Goal: Task Accomplishment & Management: Manage account settings

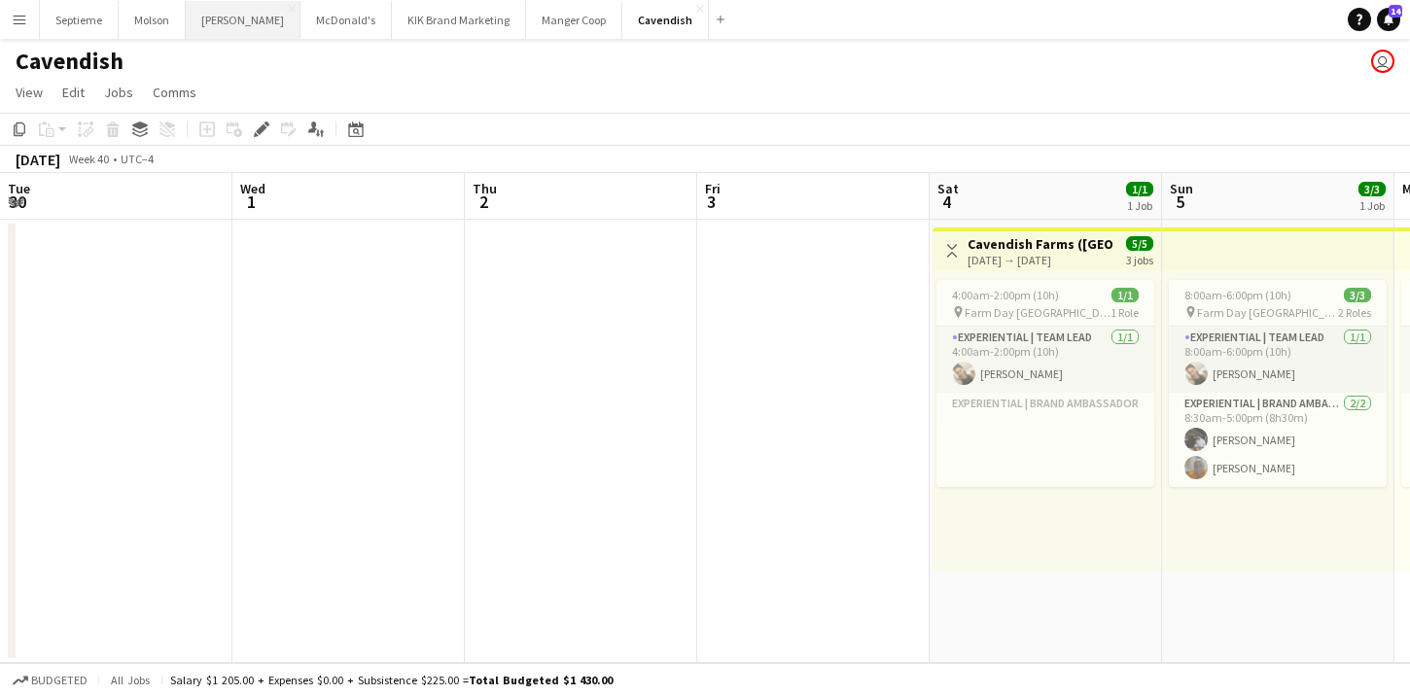
scroll to position [0, 669]
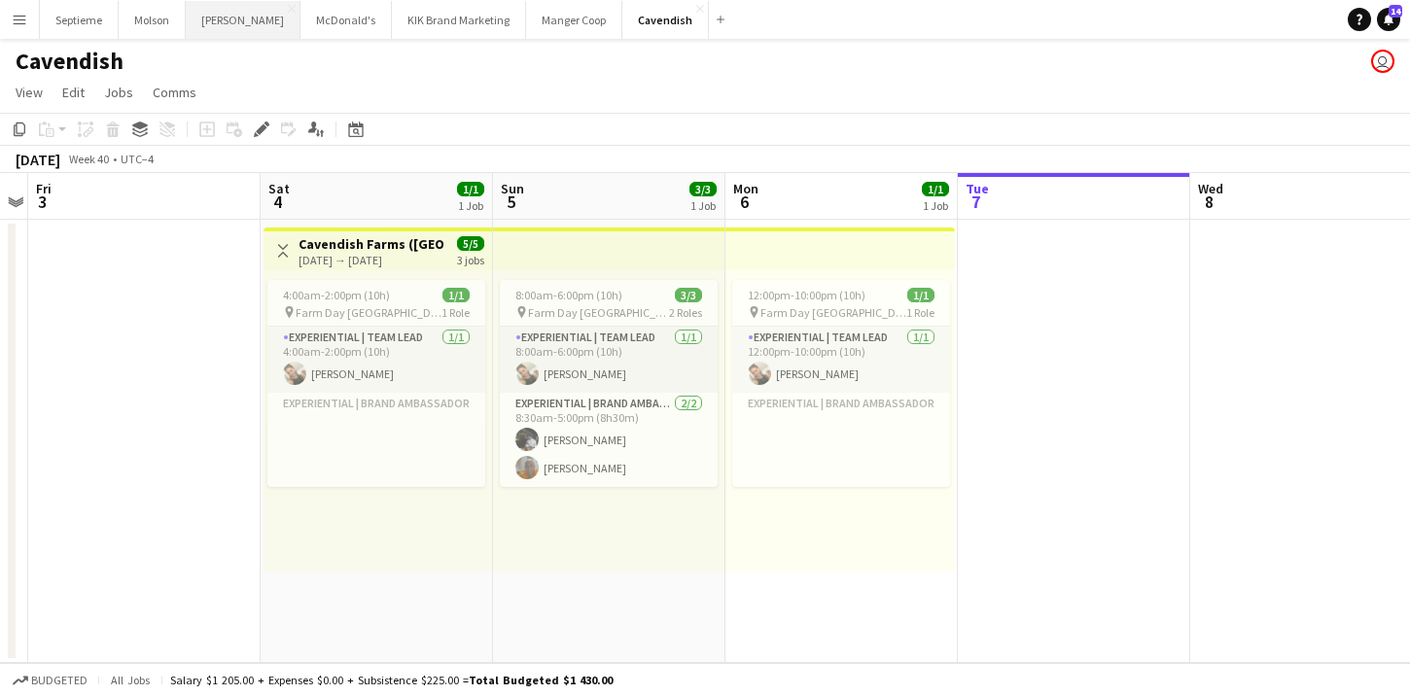
click at [223, 20] on button "[PERSON_NAME] Close" at bounding box center [243, 20] width 115 height 38
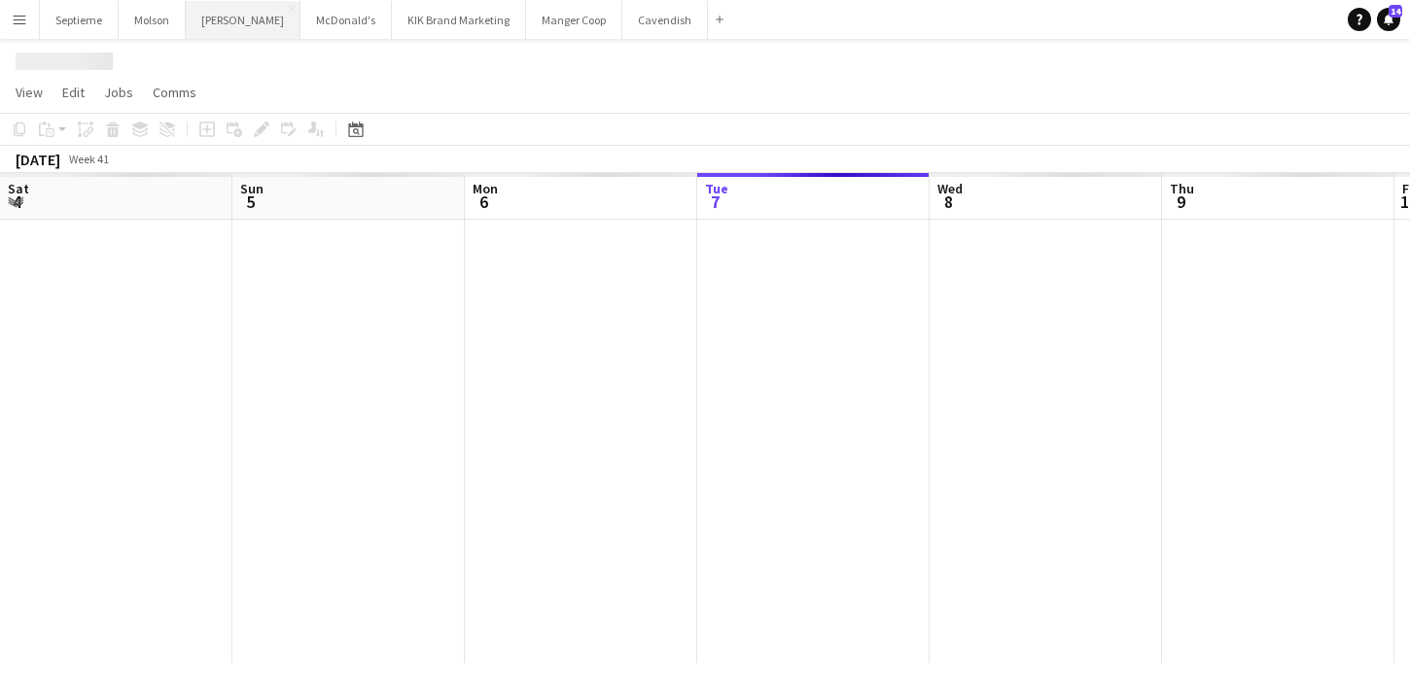
scroll to position [0, 465]
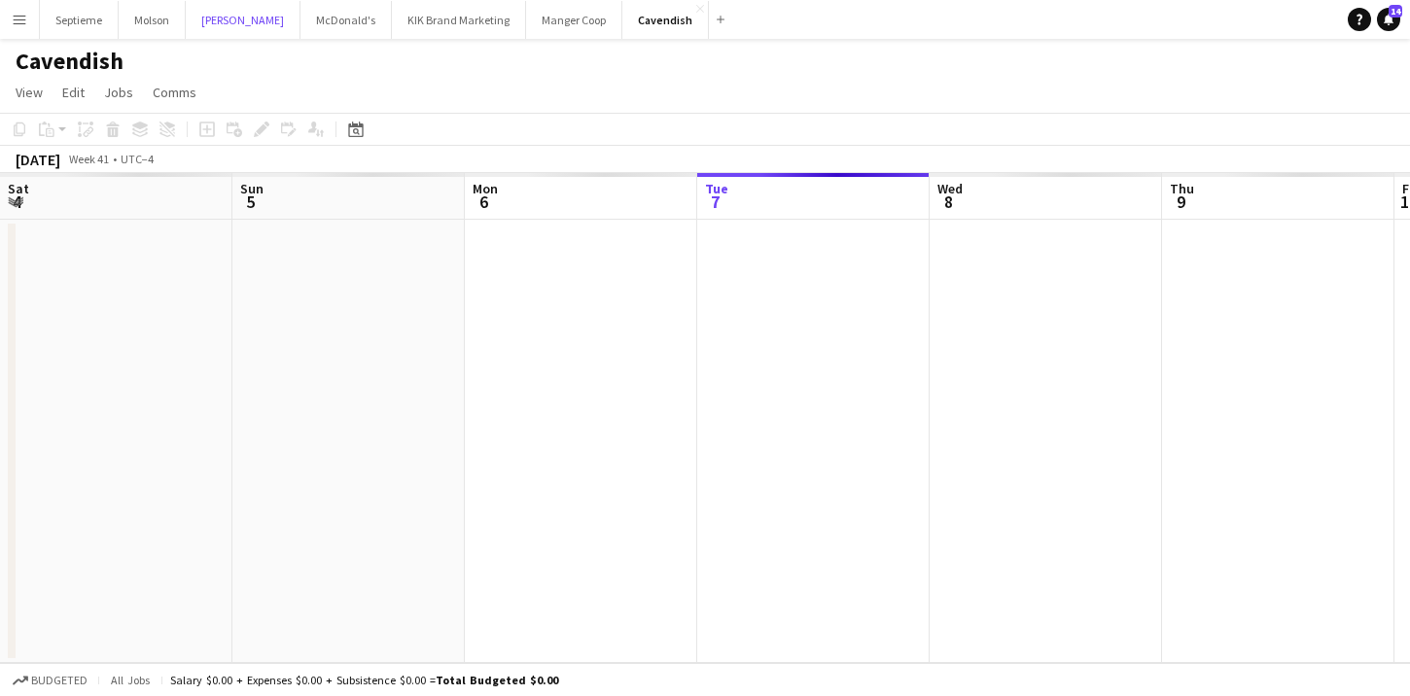
scroll to position [0, 465]
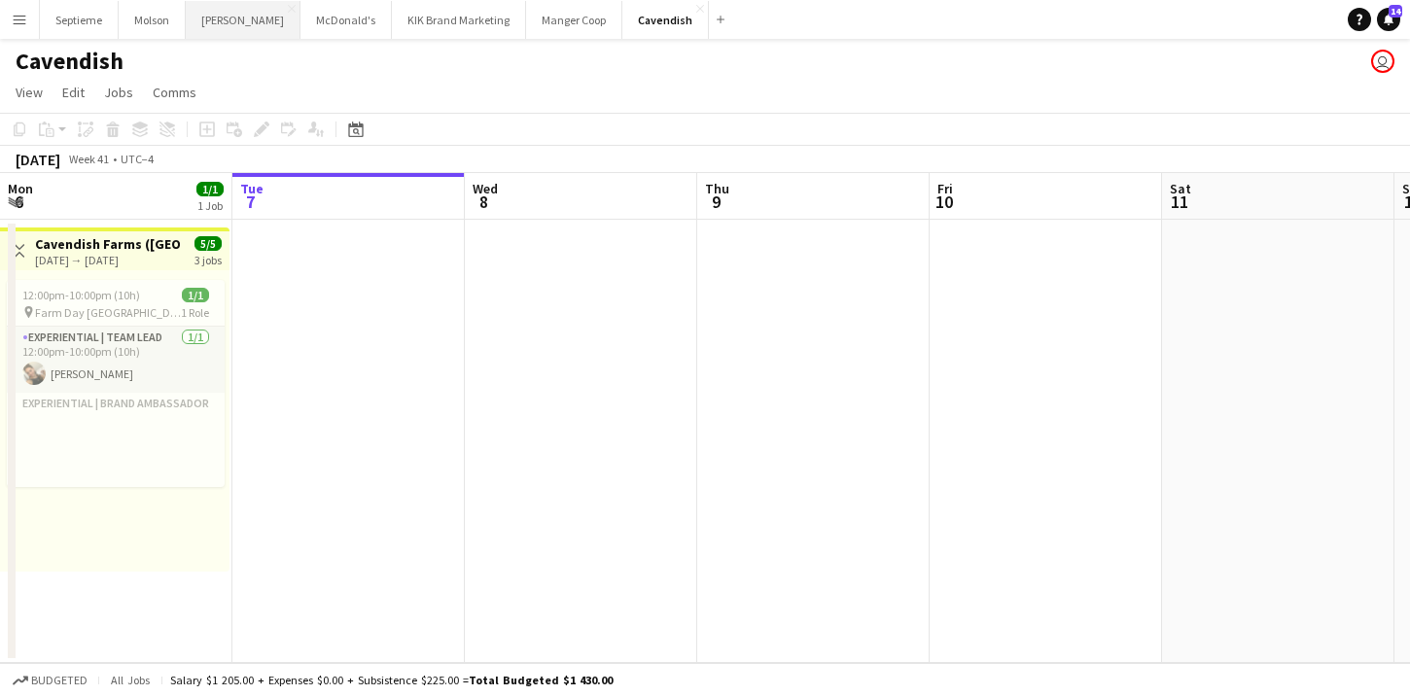
click at [222, 26] on button "[PERSON_NAME] Close" at bounding box center [243, 20] width 115 height 38
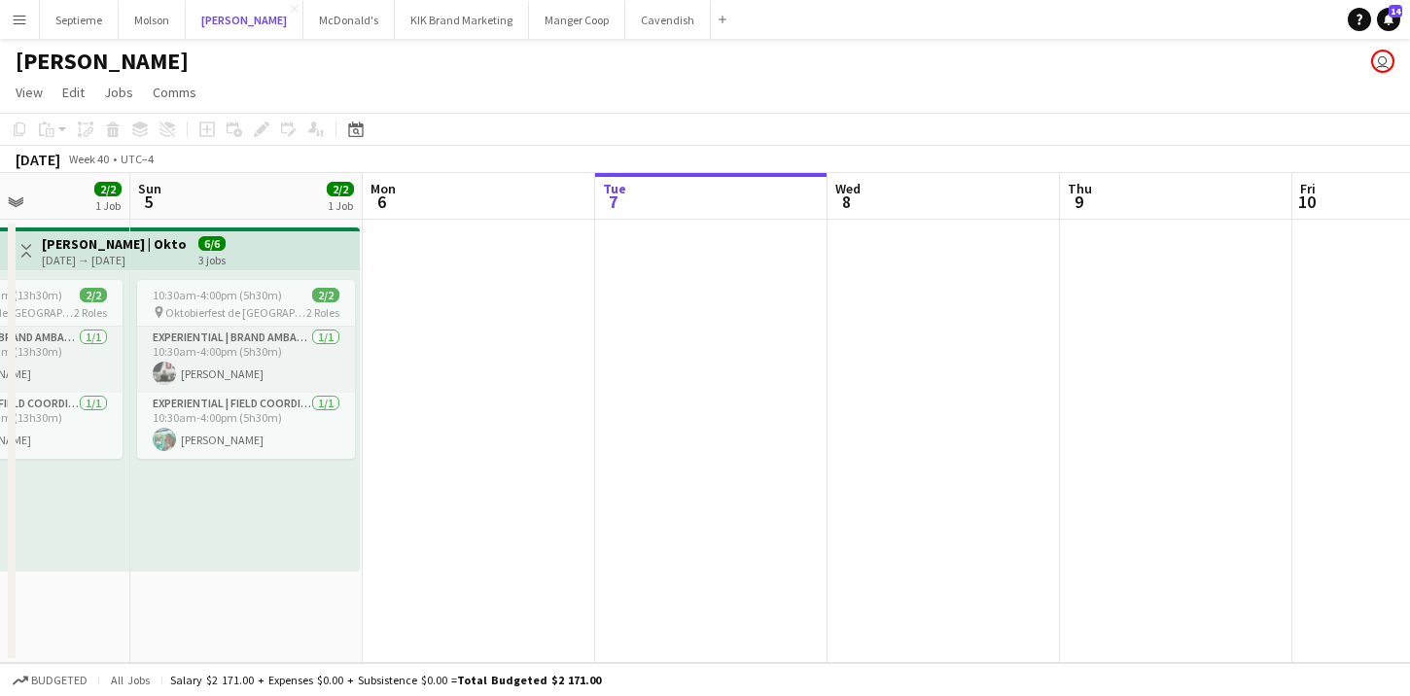
scroll to position [0, 558]
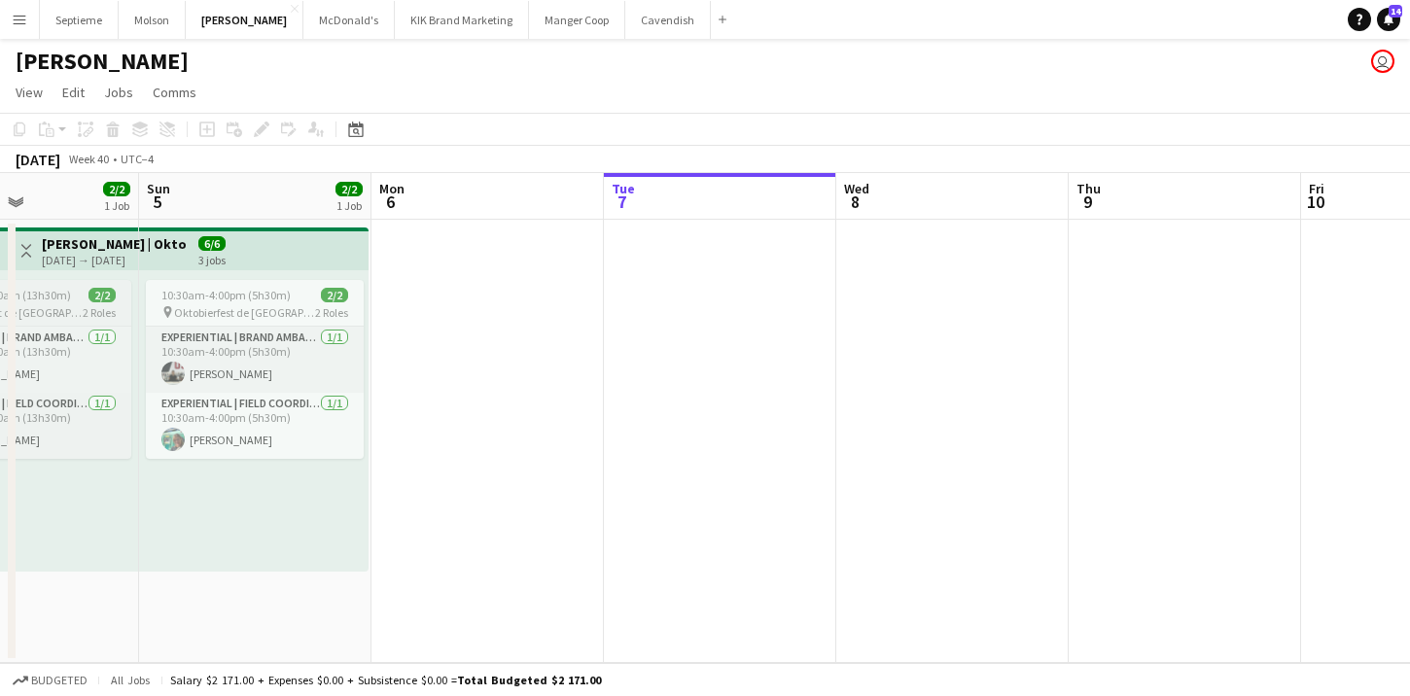
click at [53, 301] on span "10:30am-12:00am (13h30m) (Sun)" at bounding box center [9, 295] width 160 height 15
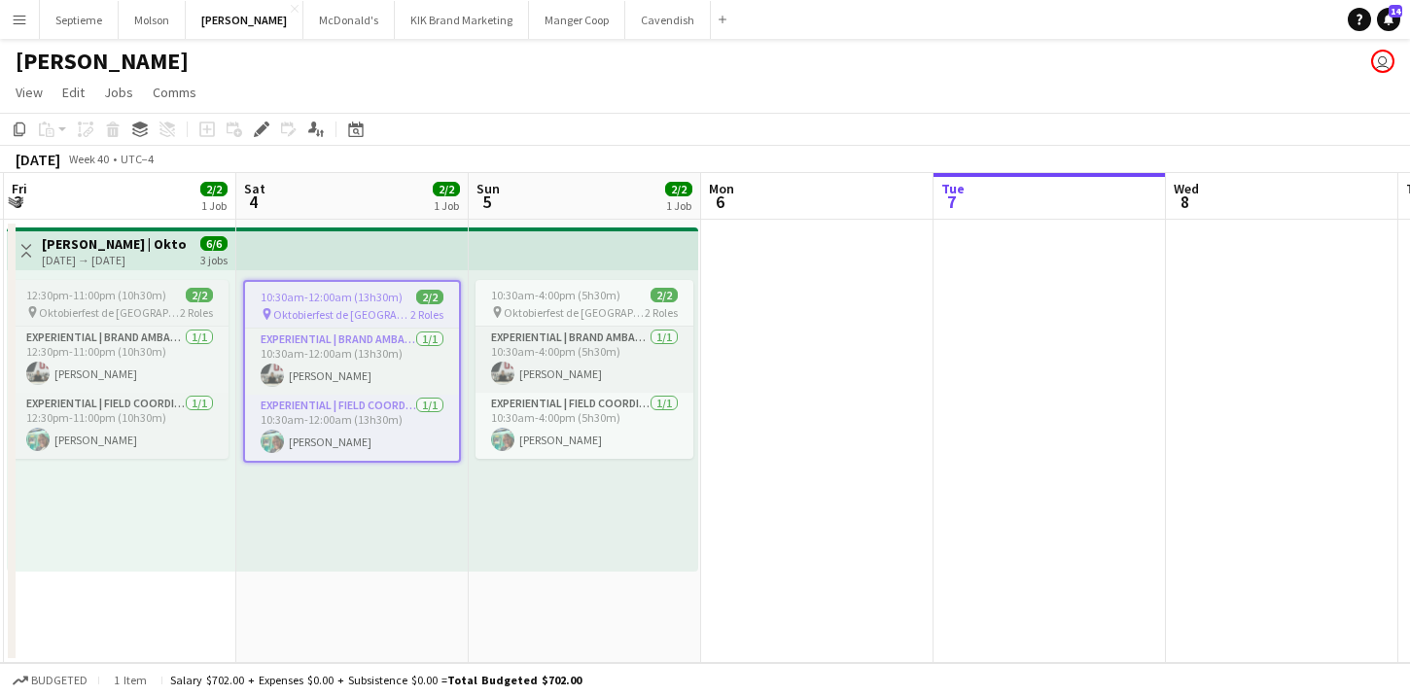
scroll to position [0, 460]
click at [124, 313] on span "Oktobierfest de [GEOGRAPHIC_DATA][PERSON_NAME]" at bounding box center [110, 312] width 141 height 15
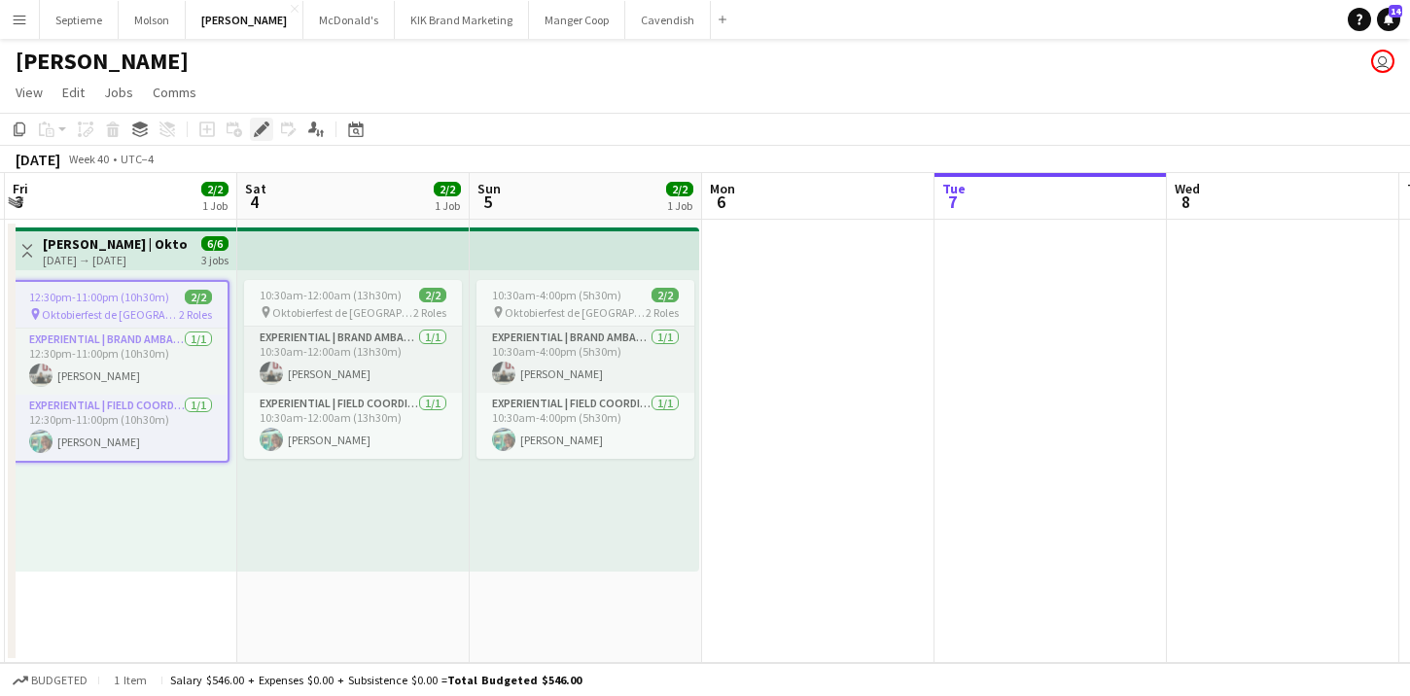
click at [258, 125] on icon "Edit" at bounding box center [262, 130] width 16 height 16
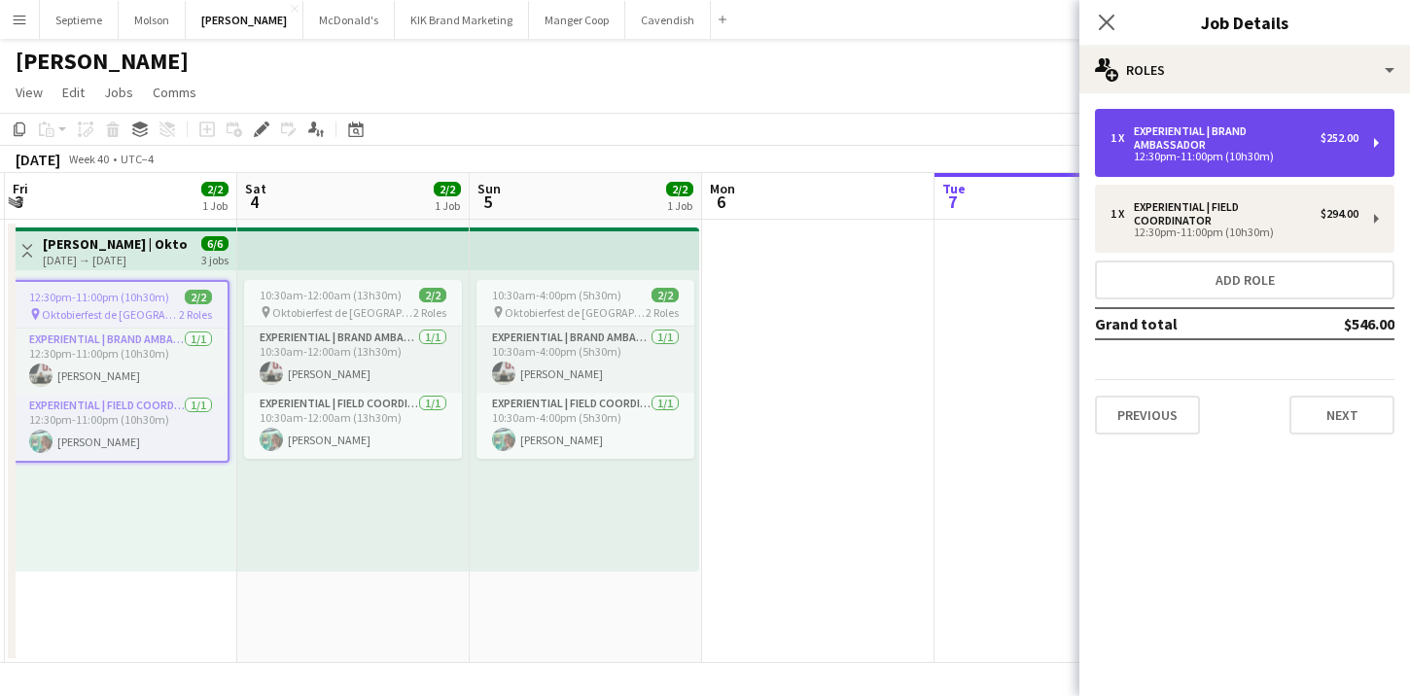
click at [1371, 148] on div "1 x Experiential | Brand Ambassador $252.00 12:30pm-11:00pm (10h30m)" at bounding box center [1245, 143] width 300 height 68
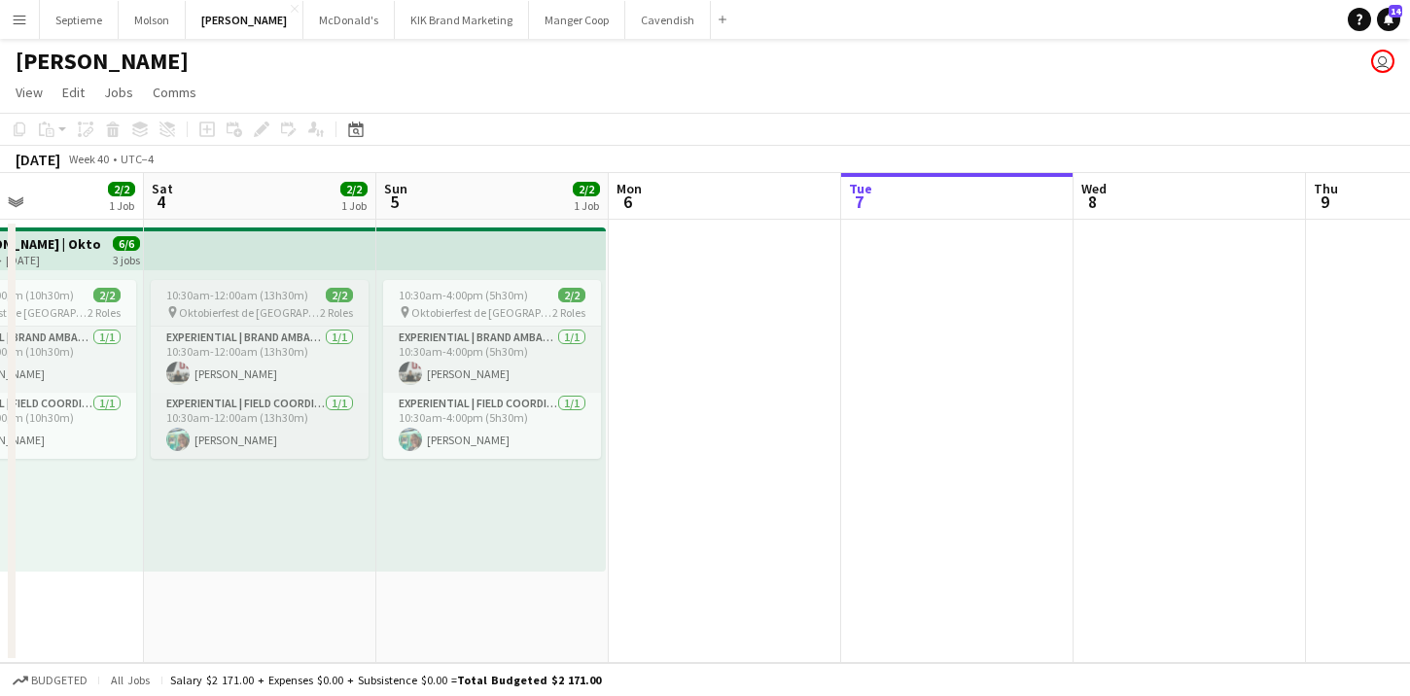
scroll to position [0, 543]
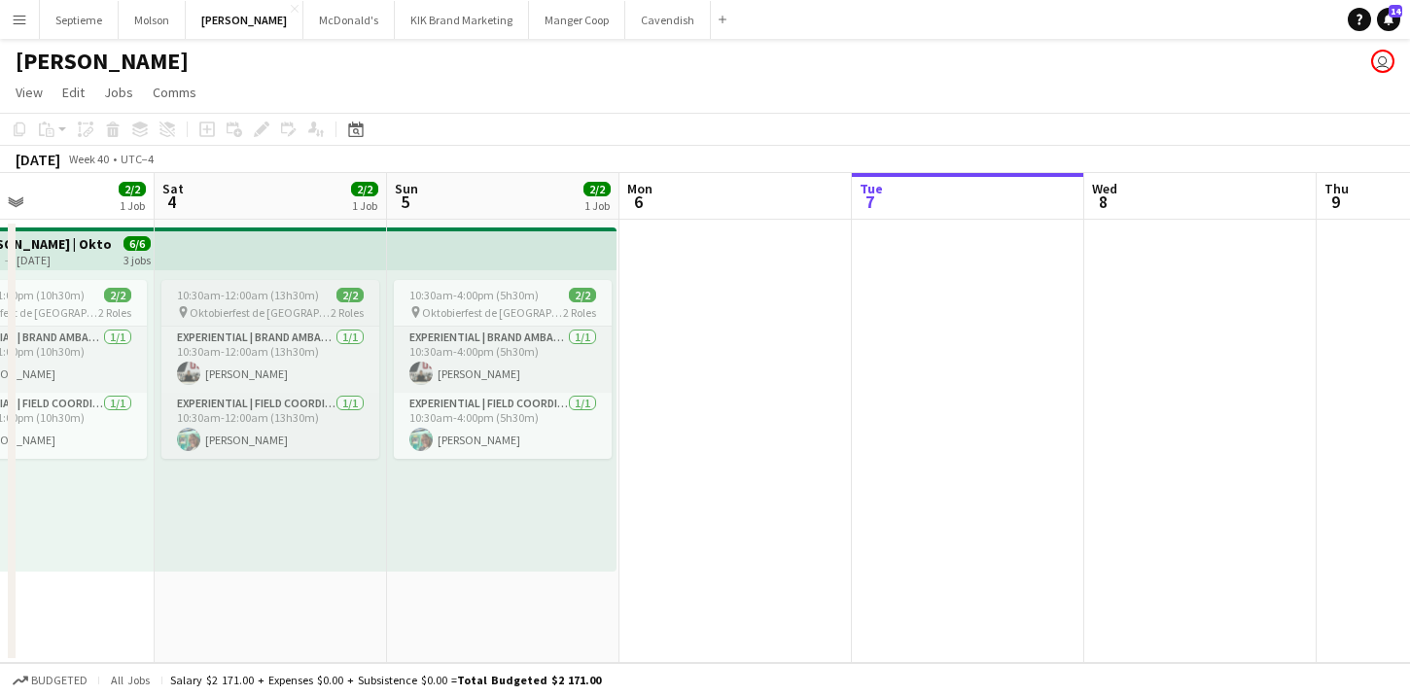
click at [234, 304] on div "pin Oktobierfest de [GEOGRAPHIC_DATA][PERSON_NAME] 2 Roles" at bounding box center [270, 312] width 218 height 16
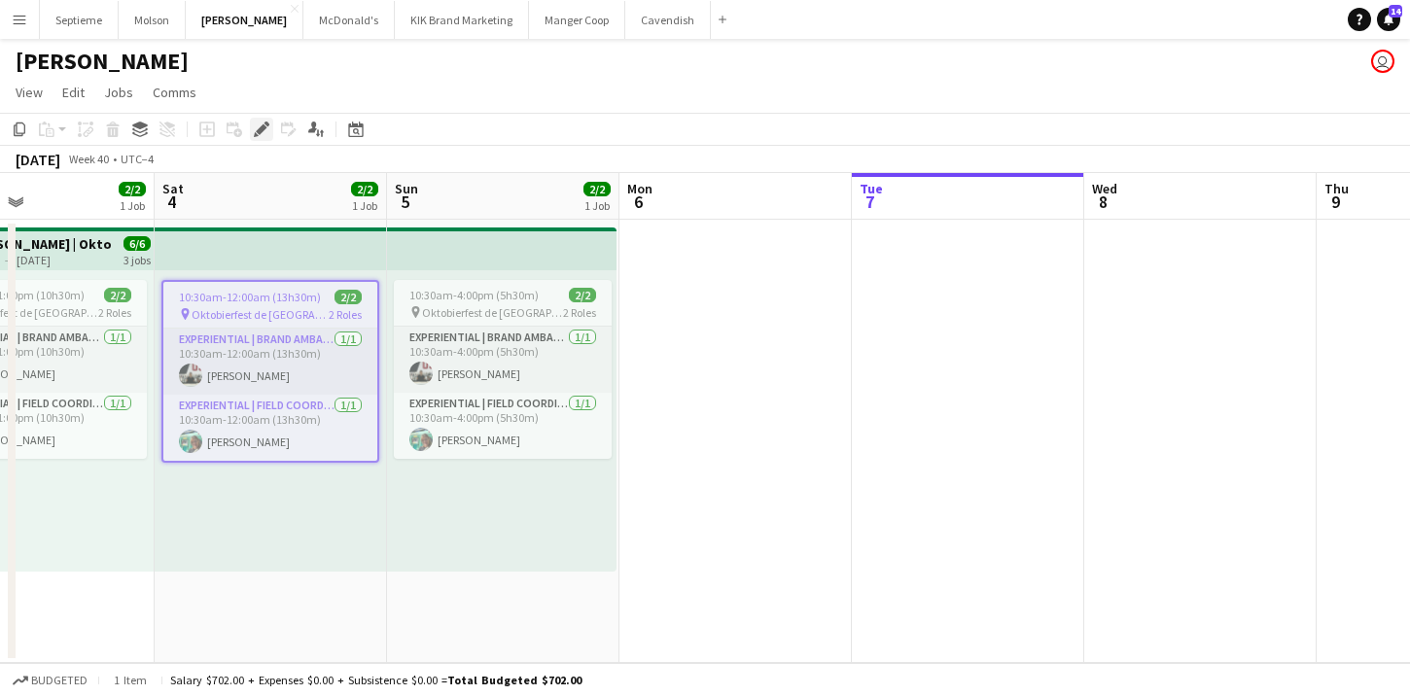
click at [262, 133] on icon "Edit" at bounding box center [262, 130] width 16 height 16
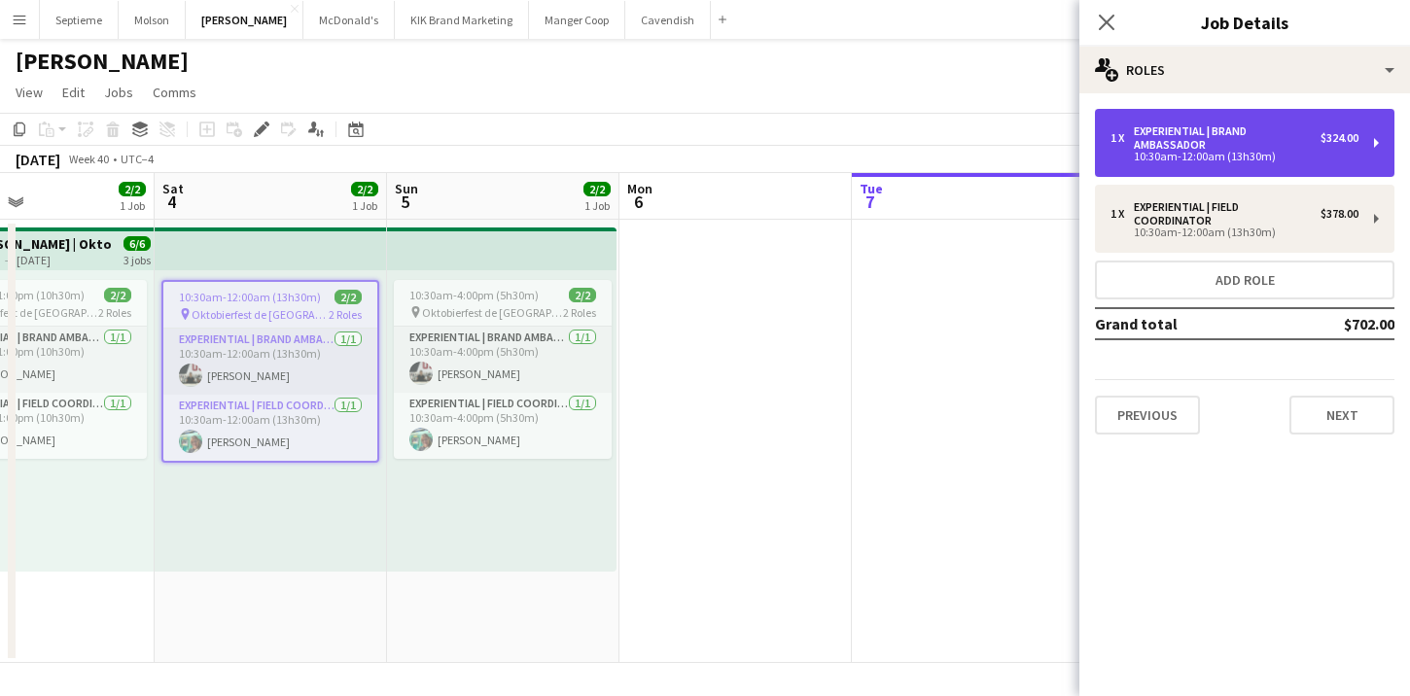
click at [1373, 142] on div "1 x Experiential | Brand Ambassador $324.00 10:30am-12:00am (13h30m)" at bounding box center [1245, 143] width 300 height 68
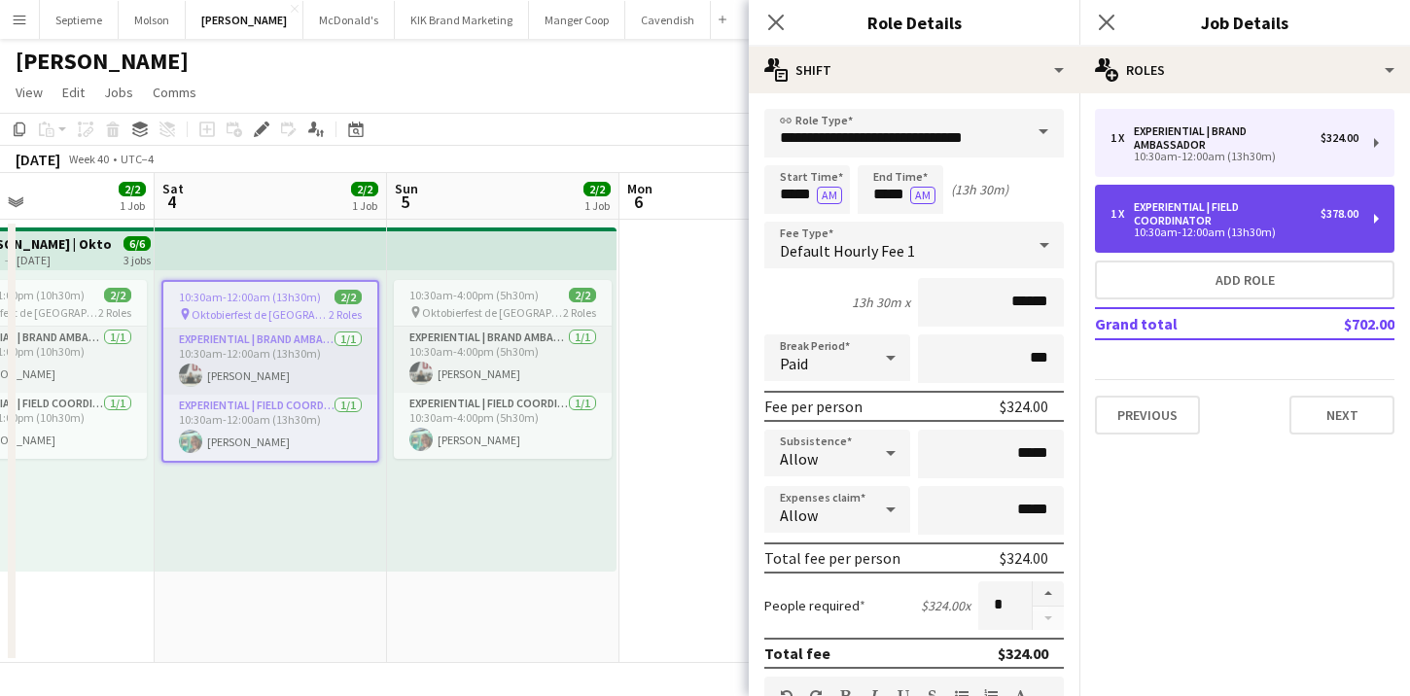
click at [1376, 221] on div "1 x Experiential | Field Coordinator $378.00 10:30am-12:00am (13h30m)" at bounding box center [1245, 219] width 300 height 68
type input "**********"
type input "******"
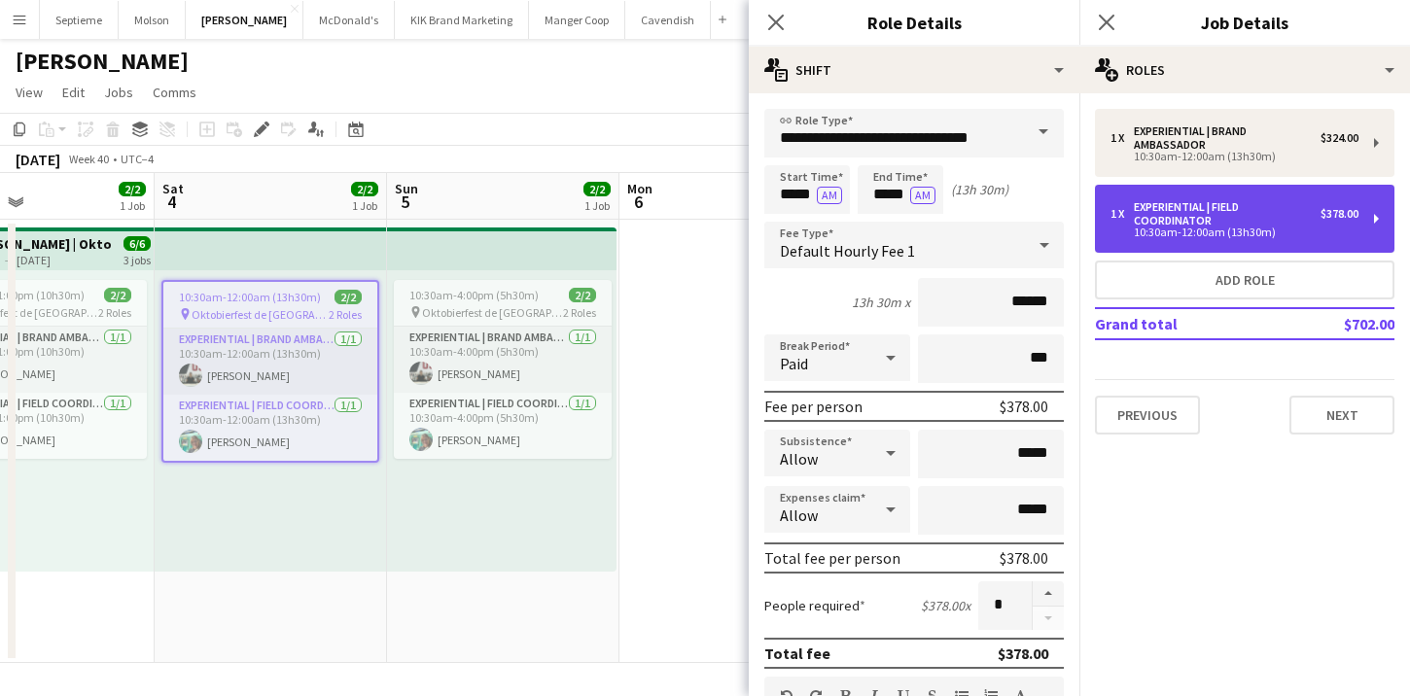
click at [1377, 217] on div "1 x Experiential | Field Coordinator $378.00 10:30am-12:00am (13h30m)" at bounding box center [1245, 219] width 300 height 68
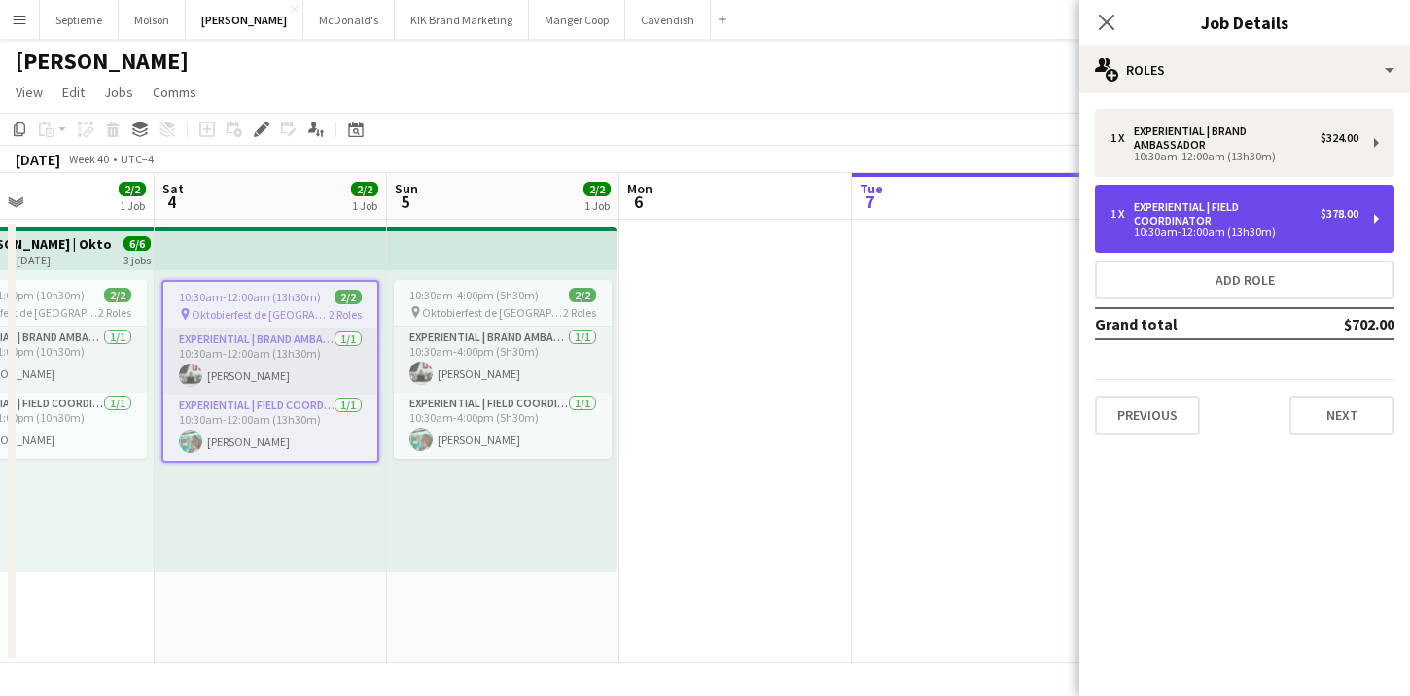
click at [1370, 217] on div "1 x Experiential | Field Coordinator $378.00 10:30am-12:00am (13h30m)" at bounding box center [1245, 219] width 300 height 68
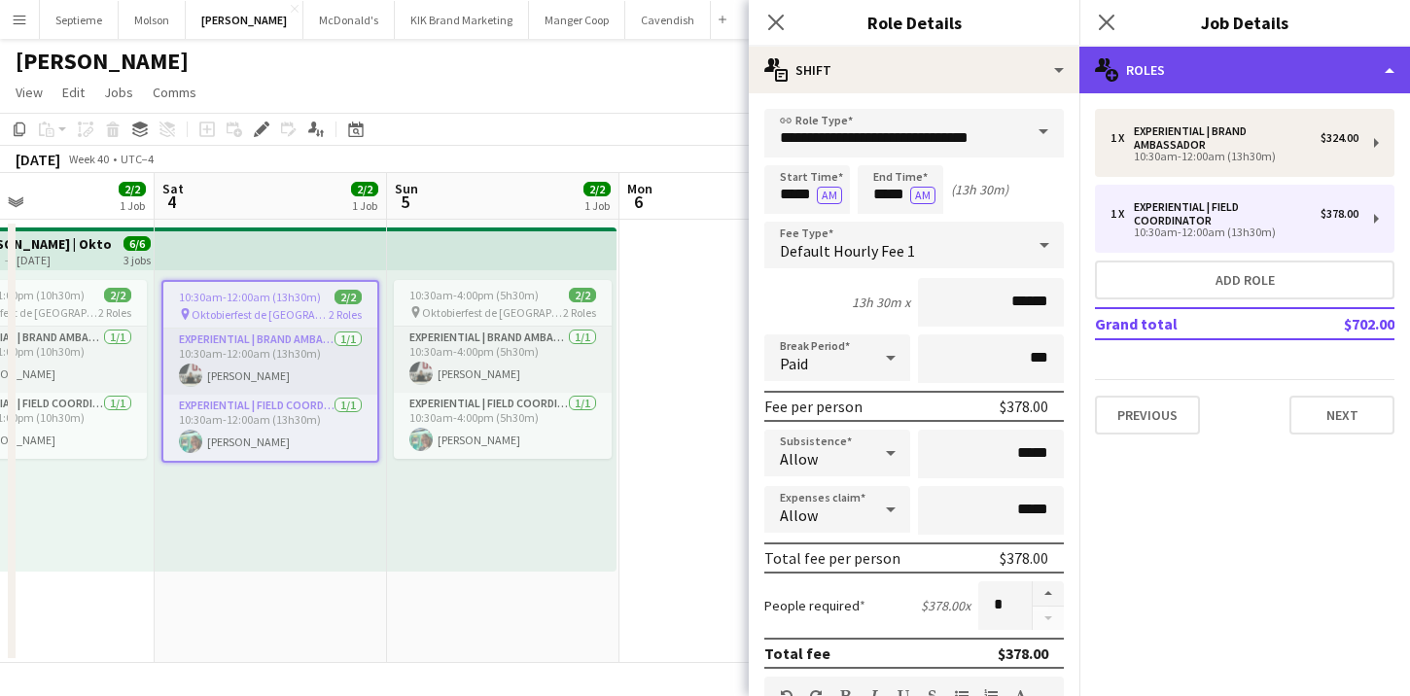
click at [1381, 72] on div "multiple-users-add Roles" at bounding box center [1245, 70] width 331 height 47
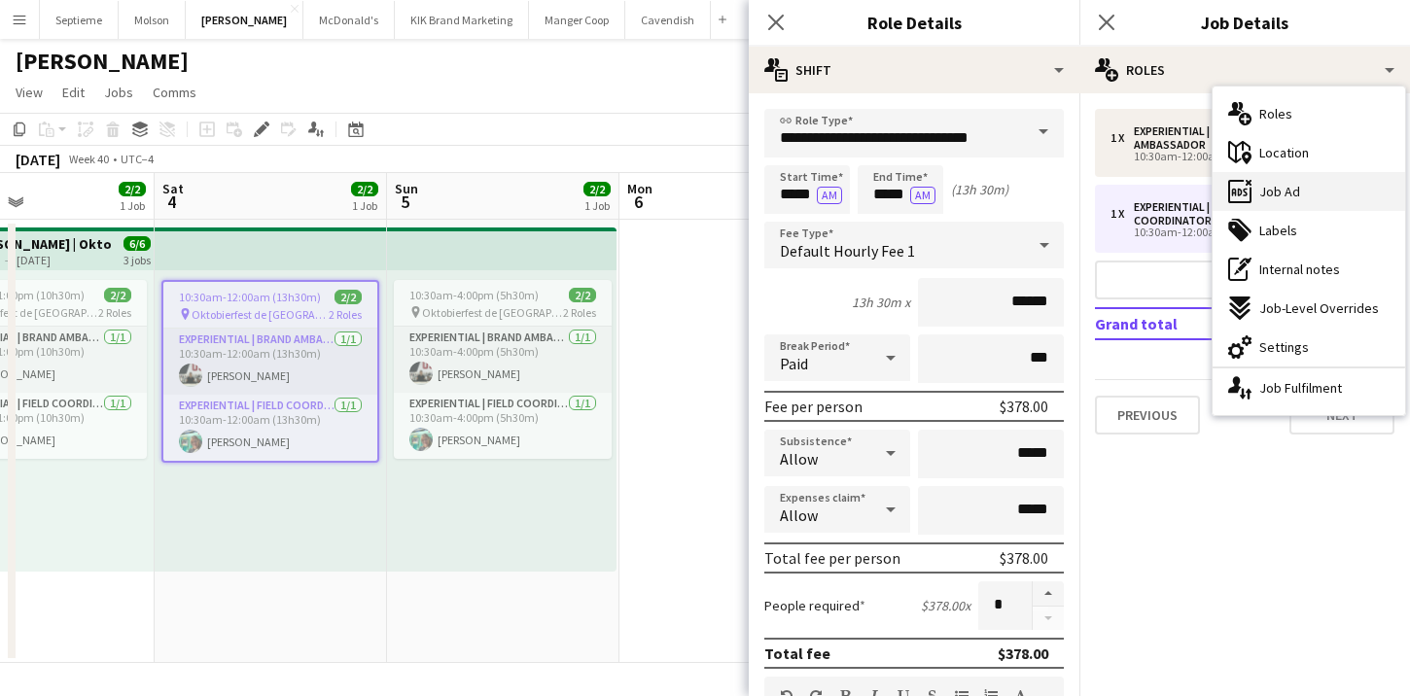
click at [1314, 195] on div "ads-window Job Ad" at bounding box center [1309, 191] width 193 height 39
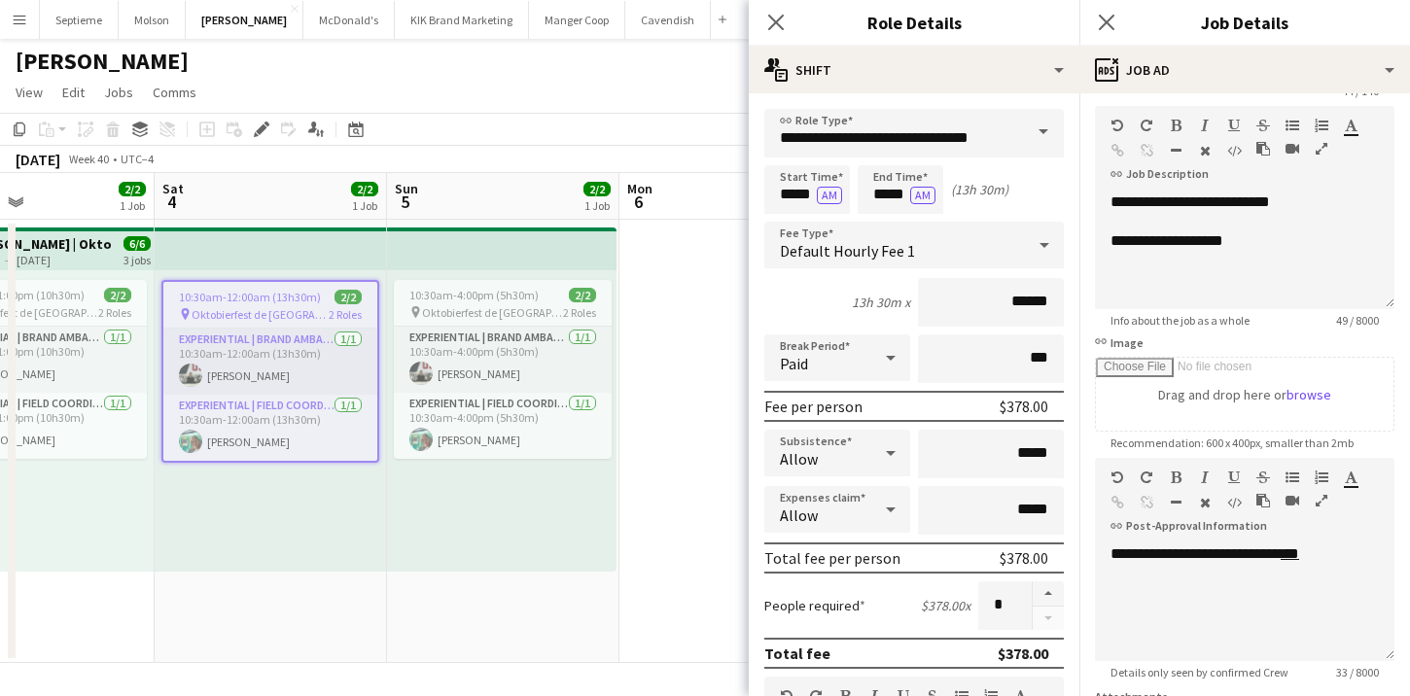
scroll to position [0, 0]
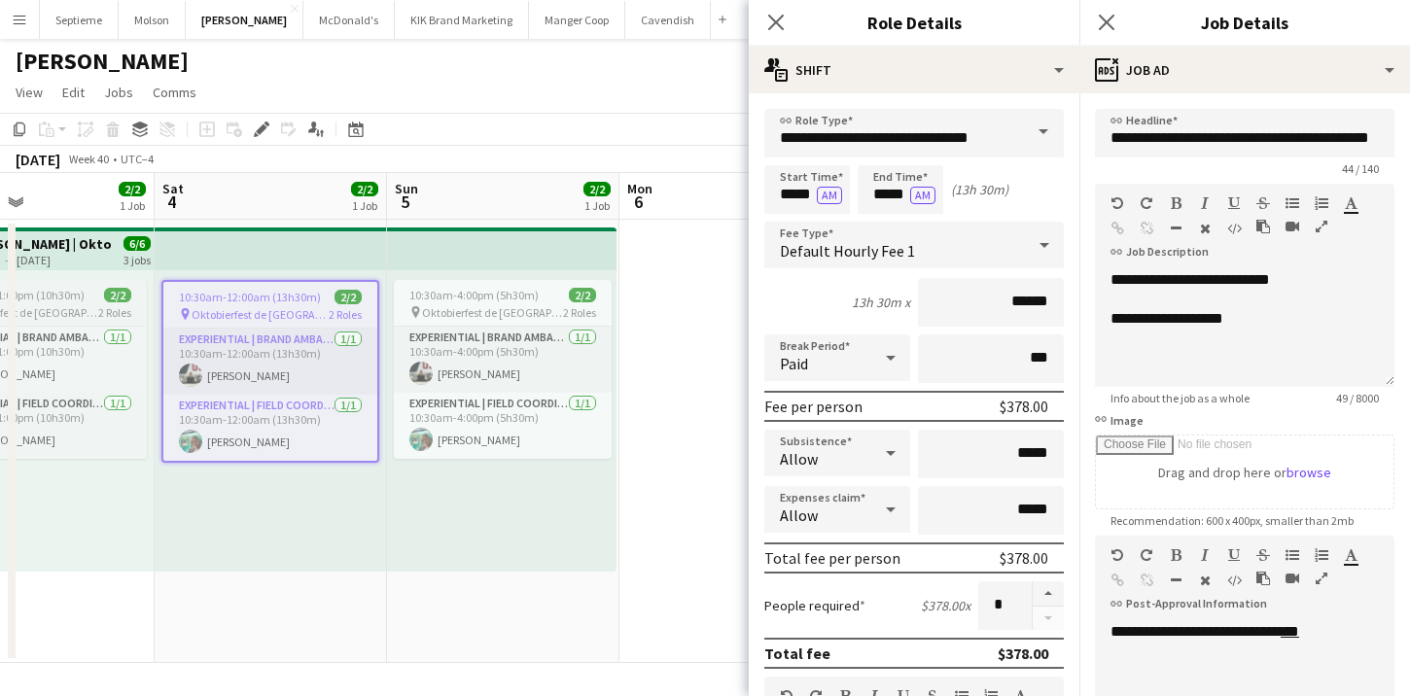
click at [76, 302] on app-job-card "12:30pm-11:00pm (10h30m) 2/2 pin Oktobierfest de Sainte-[PERSON_NAME] 2 Roles E…" at bounding box center [38, 369] width 218 height 179
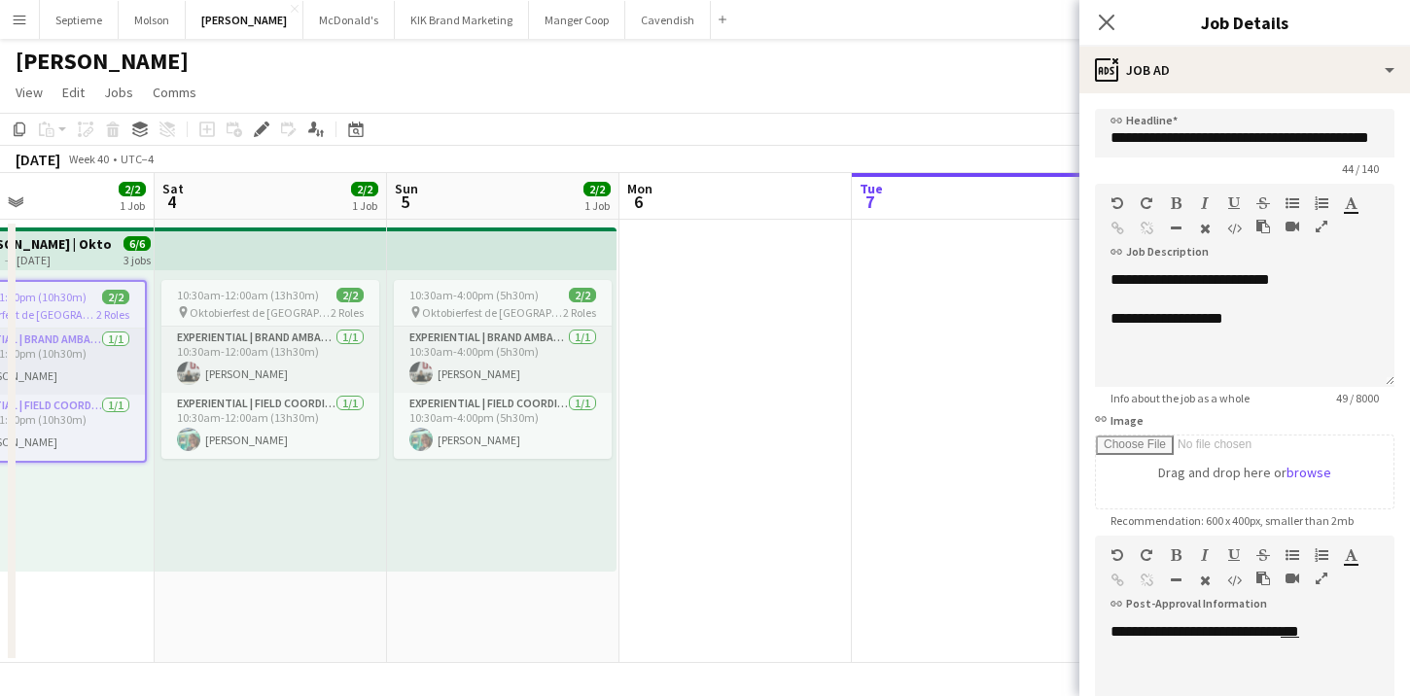
scroll to position [0, 542]
click at [1105, 18] on icon "Close pop-in" at bounding box center [1106, 22] width 18 height 18
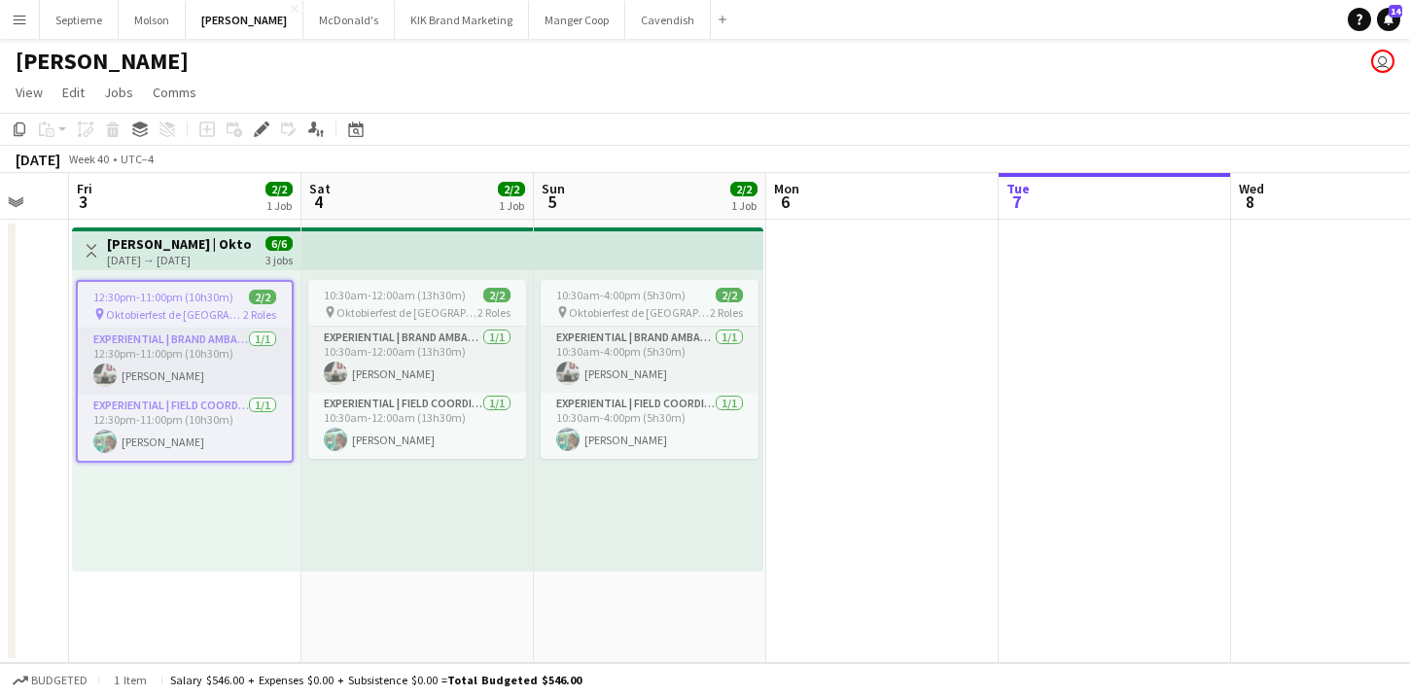
scroll to position [0, 395]
